Goal: Information Seeking & Learning: Understand process/instructions

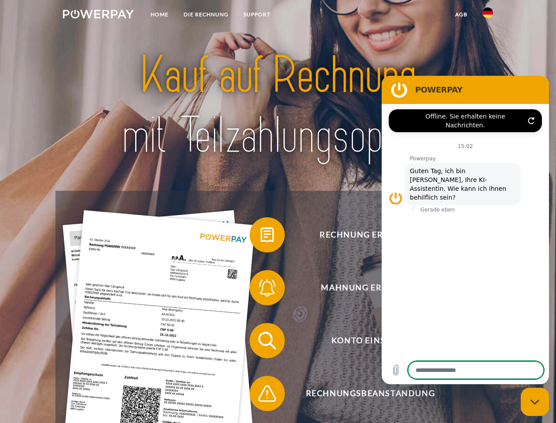
click at [98, 15] on img at bounding box center [98, 14] width 71 height 9
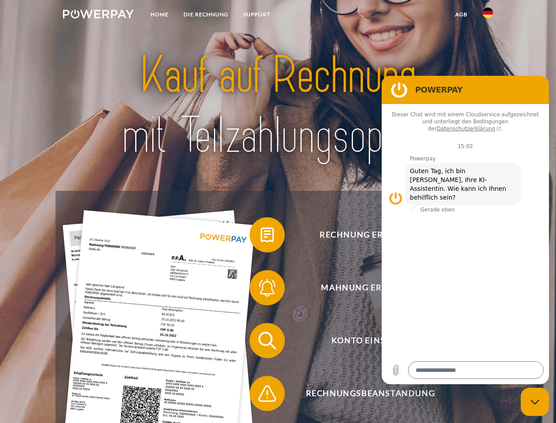
click at [488, 15] on img at bounding box center [487, 12] width 11 height 11
click at [461, 15] on link "agb" at bounding box center [461, 15] width 27 height 16
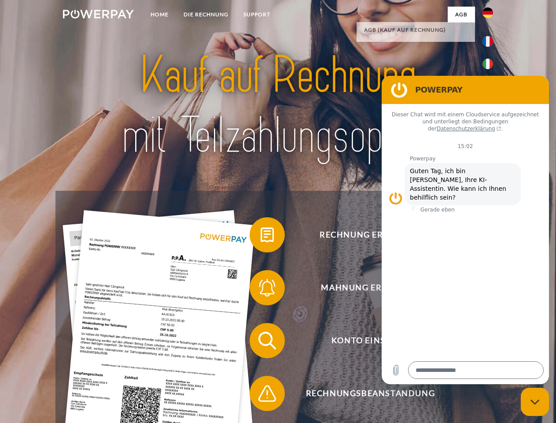
click at [261, 236] on span at bounding box center [254, 235] width 44 height 44
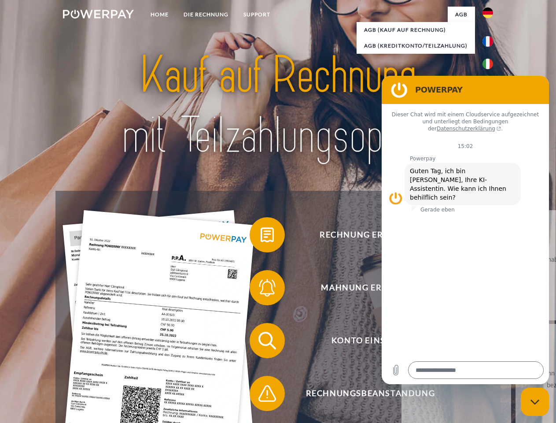
click at [261, 289] on div "Rechnung erhalten? Mahnung erhalten? Konto einsehen" at bounding box center [277, 367] width 445 height 352
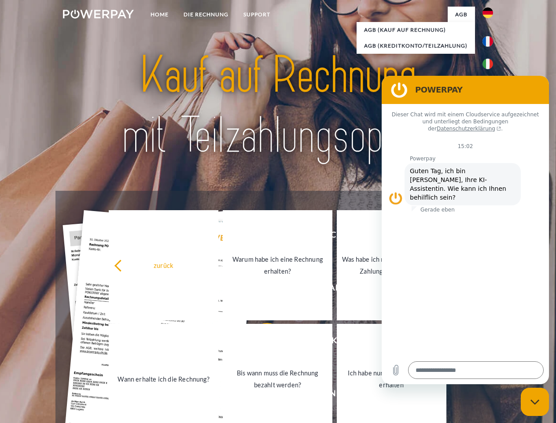
click at [261, 342] on link "Bis wann muss die Rechnung bezahlt werden?" at bounding box center [278, 378] width 110 height 110
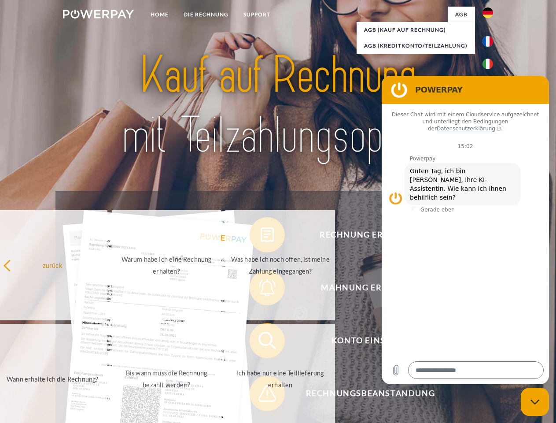
click at [261, 395] on span at bounding box center [254, 393] width 44 height 44
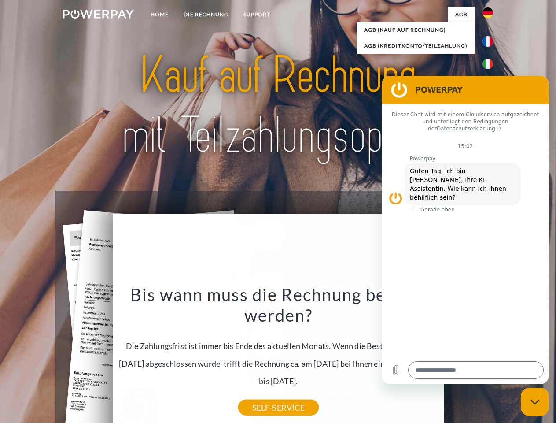
click at [535, 401] on icon "Messaging-Fenster schließen" at bounding box center [534, 402] width 9 height 6
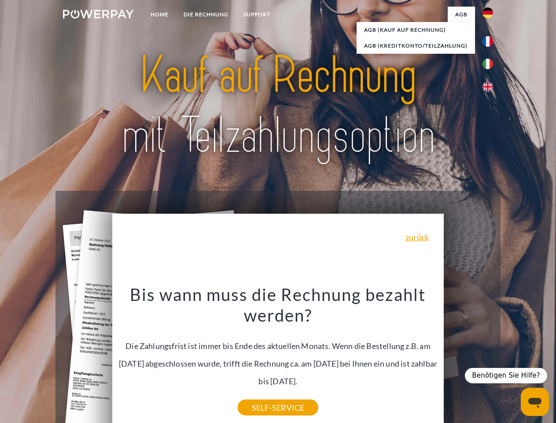
type textarea "*"
